Goal: Transaction & Acquisition: Purchase product/service

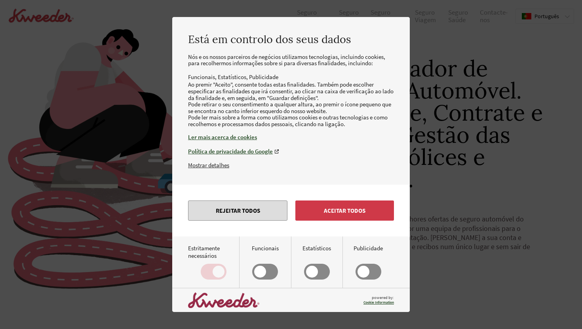
click at [259, 221] on button "Rejeitar todos" at bounding box center [237, 211] width 99 height 20
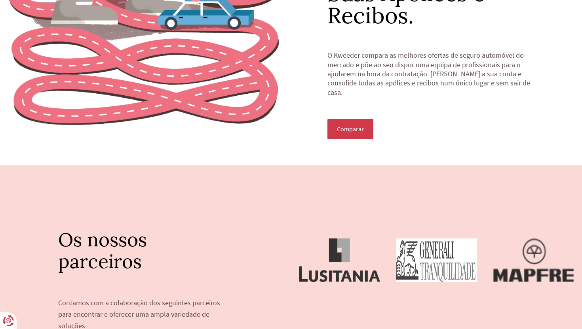
scroll to position [166, 0]
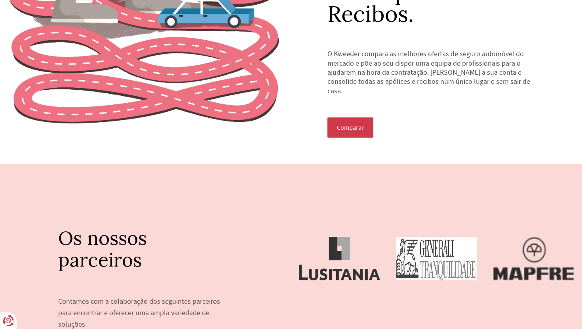
click at [355, 126] on span "Comparar" at bounding box center [350, 127] width 27 height 7
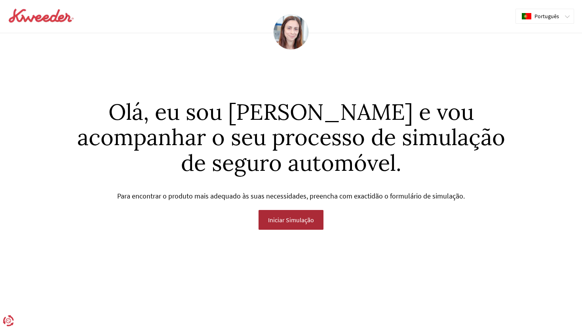
click at [304, 218] on span "Iniciar Simulação" at bounding box center [291, 220] width 46 height 7
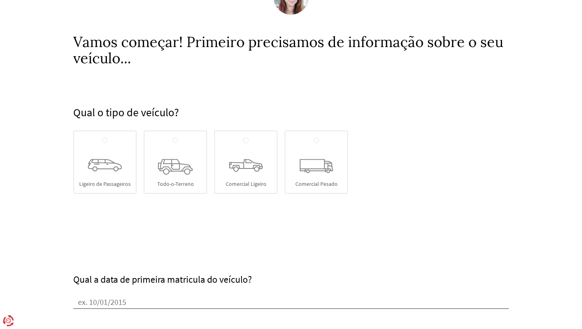
scroll to position [36, 0]
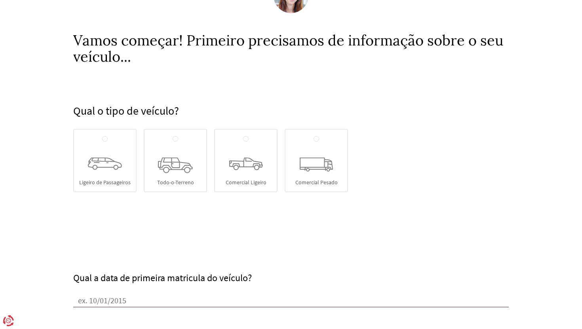
click at [106, 170] on icon at bounding box center [105, 164] width 34 height 13
radio input "true"
click at [106, 143] on input "Ligeiro de Passageiros" at bounding box center [105, 139] width 6 height 6
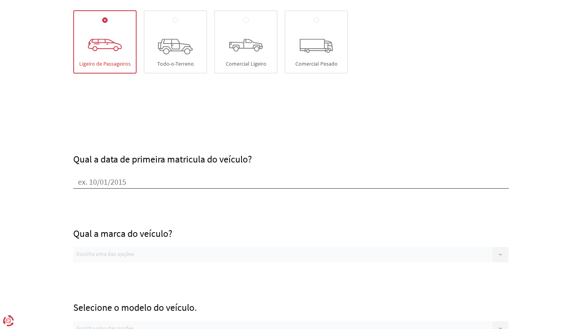
scroll to position [157, 0]
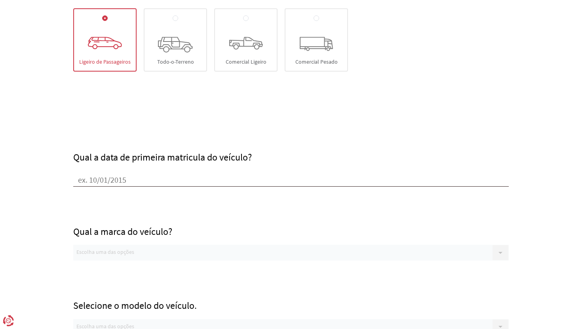
click at [137, 181] on input "Qual a data de primeira matricula do veículo?" at bounding box center [291, 181] width 436 height 12
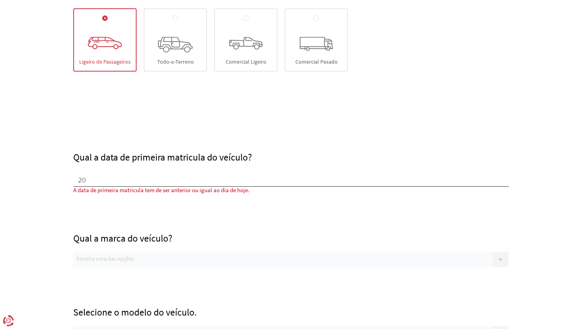
type input "2"
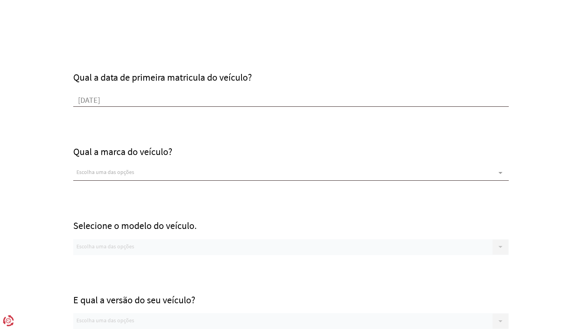
type input "[DATE]"
click at [218, 171] on div "Escolha uma das opções" at bounding box center [291, 172] width 436 height 16
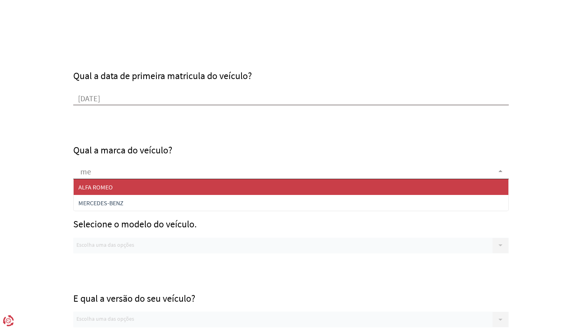
type input "mer"
click at [197, 189] on span "MERCEDES-BENZ" at bounding box center [291, 187] width 435 height 16
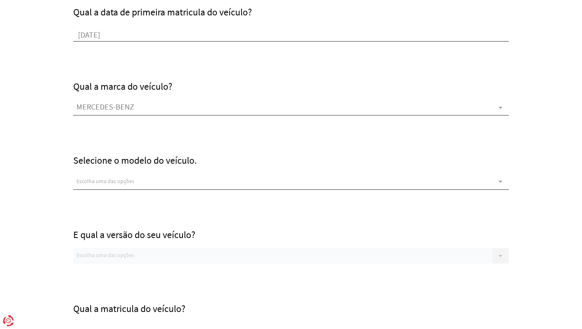
scroll to position [305, 0]
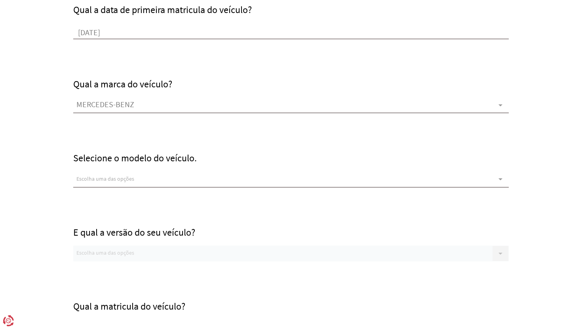
click at [151, 185] on div "Escolha uma das opções" at bounding box center [291, 180] width 436 height 16
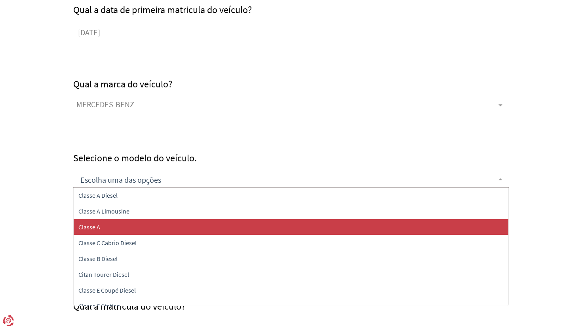
click at [152, 227] on span "Classe A" at bounding box center [291, 227] width 435 height 16
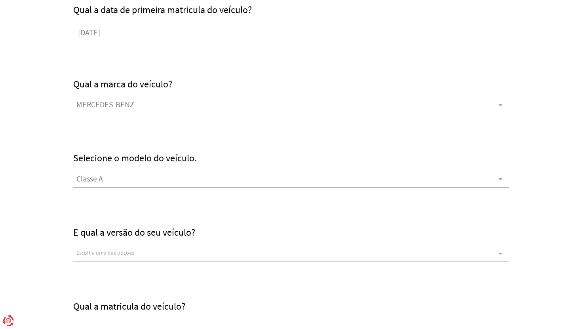
scroll to position [328, 0]
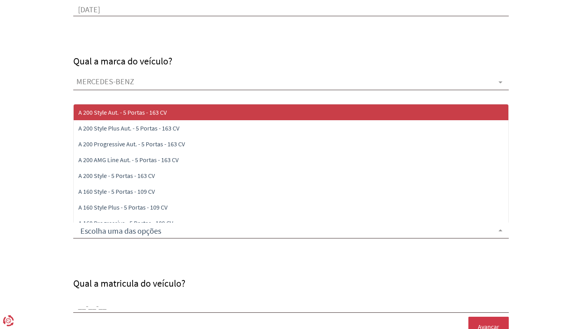
click at [148, 228] on div at bounding box center [291, 231] width 436 height 16
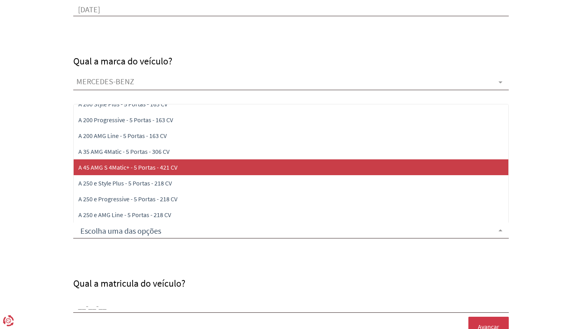
scroll to position [151, 0]
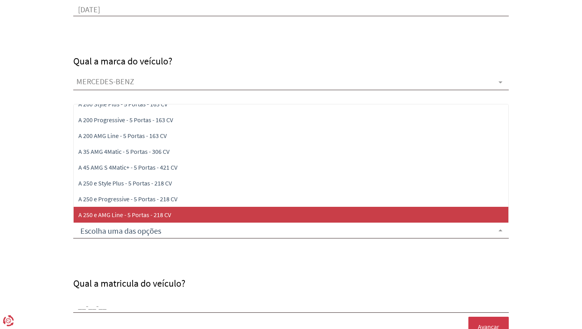
click at [197, 211] on span "A 250 e AMG Line - 5 Portas - 218 CV" at bounding box center [291, 215] width 435 height 16
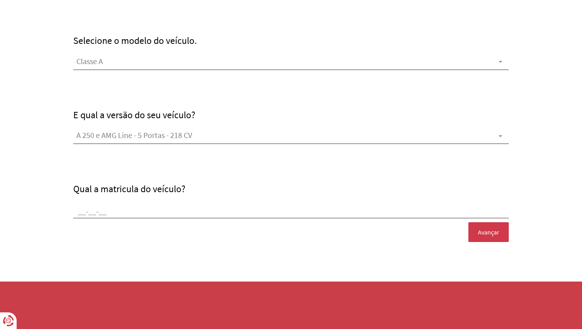
scroll to position [422, 0]
type input "at-81-mv"
click at [474, 232] on button "Avançar" at bounding box center [488, 233] width 40 height 20
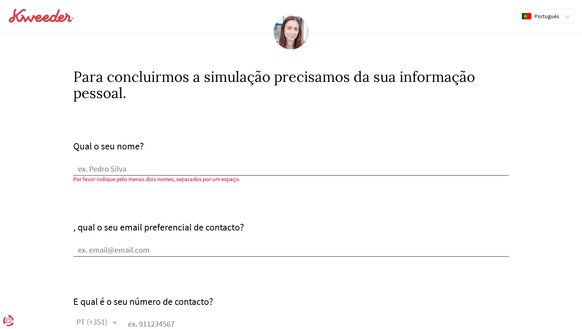
scroll to position [0, 0]
